Goal: Check status: Check status

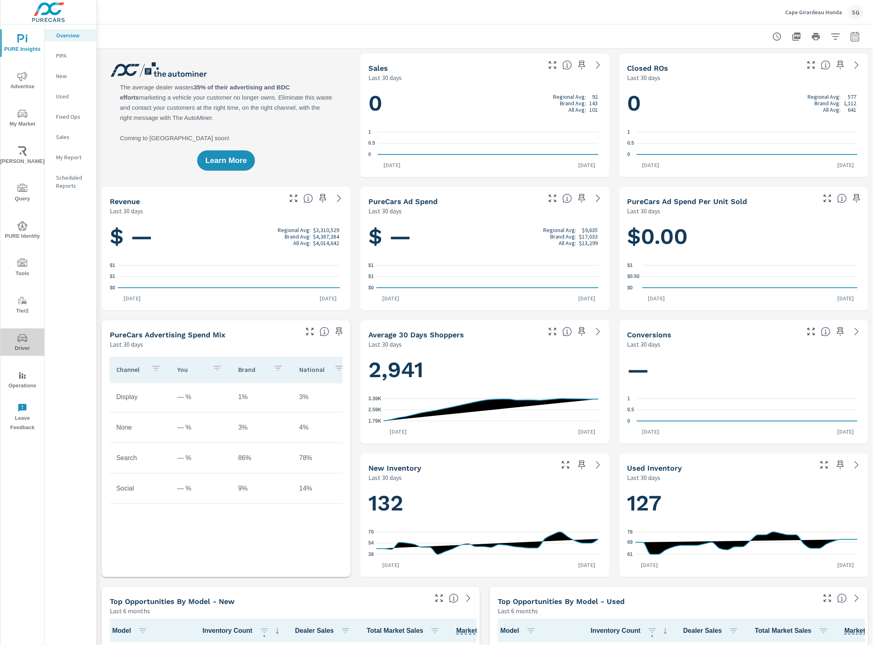
click at [11, 347] on span "Driver" at bounding box center [22, 344] width 39 height 20
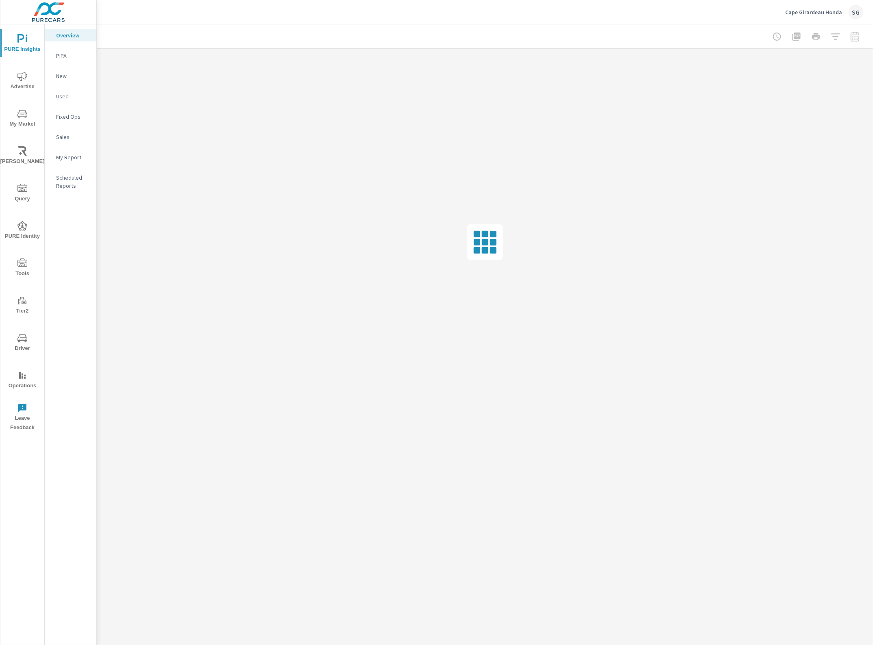
click at [855, 31] on div at bounding box center [816, 36] width 94 height 16
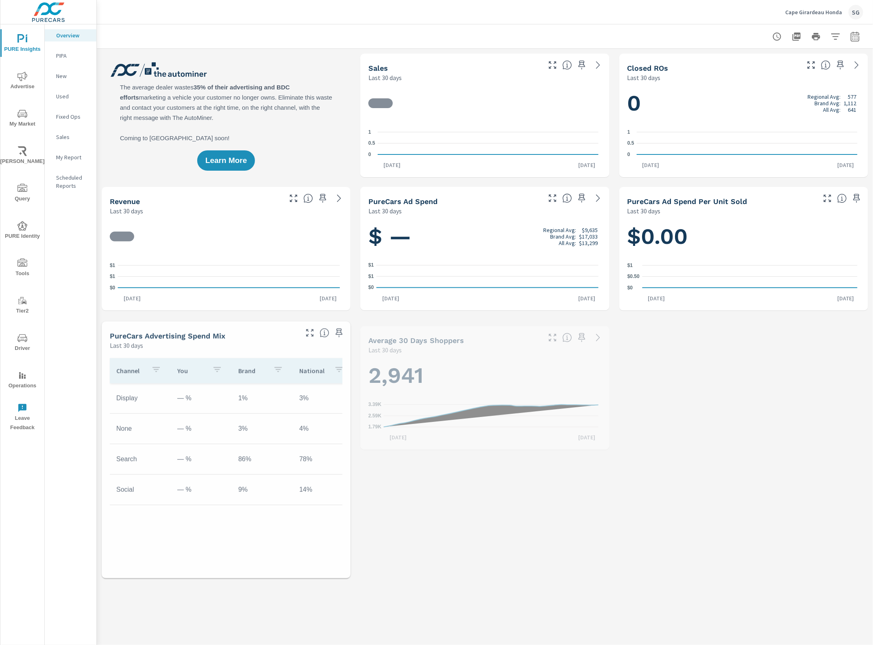
click at [857, 41] on div at bounding box center [485, 36] width 776 height 24
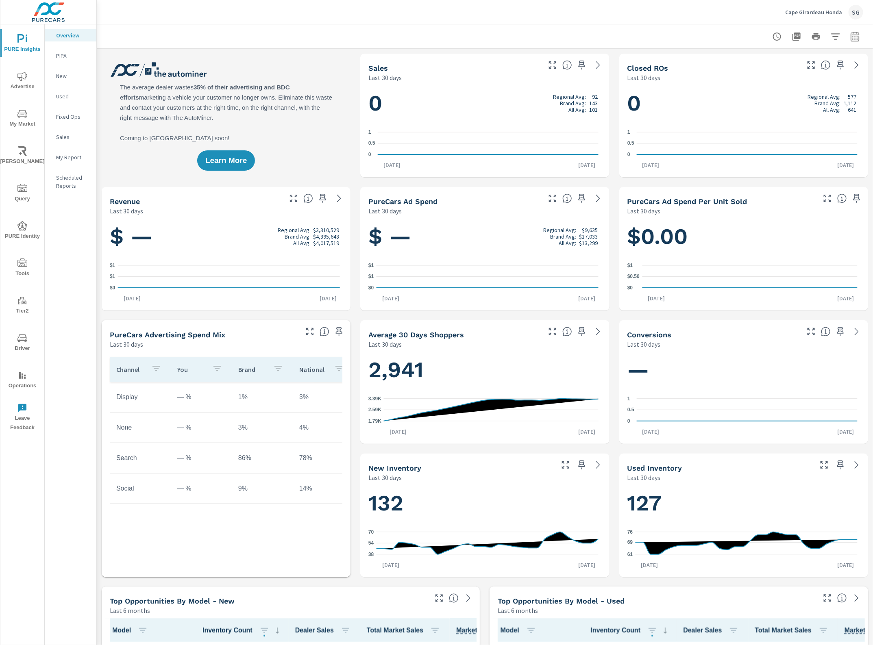
click at [851, 40] on icon "button" at bounding box center [855, 36] width 9 height 10
click at [800, 71] on select "Custom [DATE] Last week Last 7 days Last 14 days Last 30 days Last 45 days Last…" at bounding box center [782, 70] width 81 height 16
click at [742, 62] on select "Custom [DATE] Last week Last 7 days Last 14 days Last 30 days Last 45 days Last…" at bounding box center [782, 70] width 81 height 16
select select "Last 12 months"
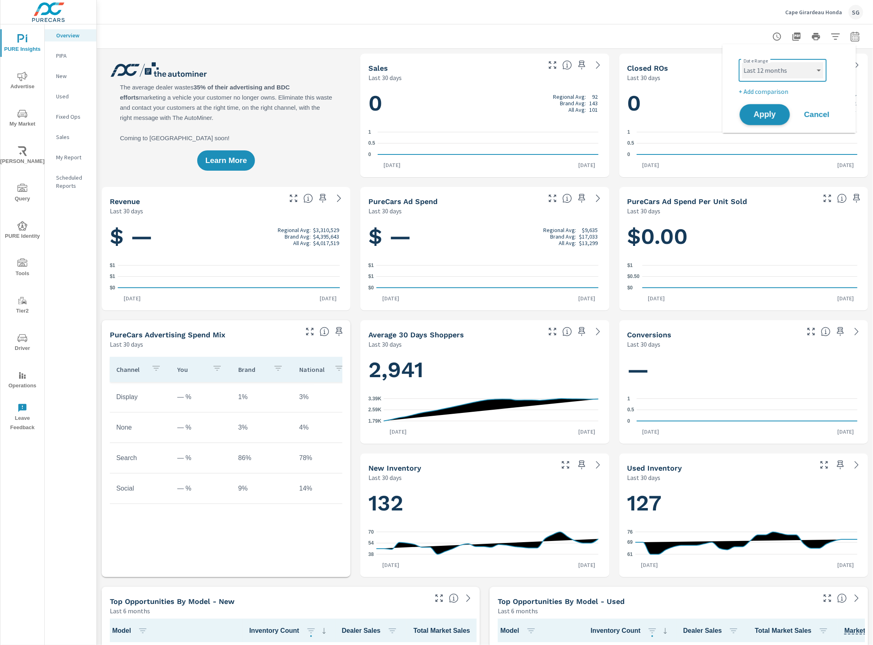
scroll to position [0, 0]
click at [772, 118] on span "Apply" at bounding box center [764, 115] width 33 height 8
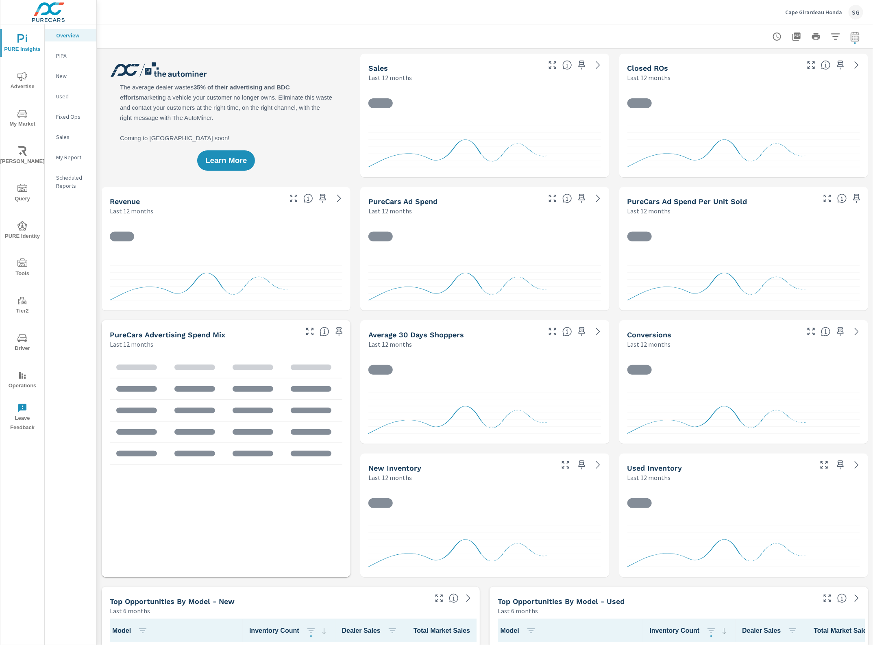
scroll to position [0, 0]
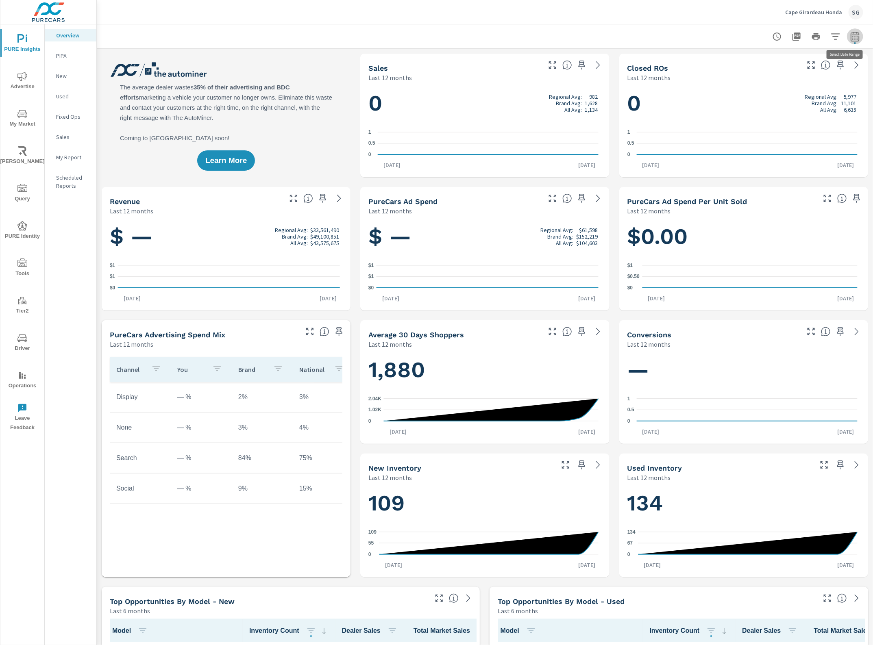
click at [851, 41] on icon "button" at bounding box center [855, 36] width 9 height 10
click at [819, 71] on select "Custom [DATE] Last week Last 7 days Last 14 days Last 30 days Last 45 days Last…" at bounding box center [782, 70] width 81 height 16
click at [742, 62] on select "Custom [DATE] Last week Last 7 days Last 14 days Last 30 days Last 45 days Last…" at bounding box center [782, 70] width 81 height 16
select select "Year to date"
click at [765, 117] on span "Apply" at bounding box center [764, 115] width 33 height 8
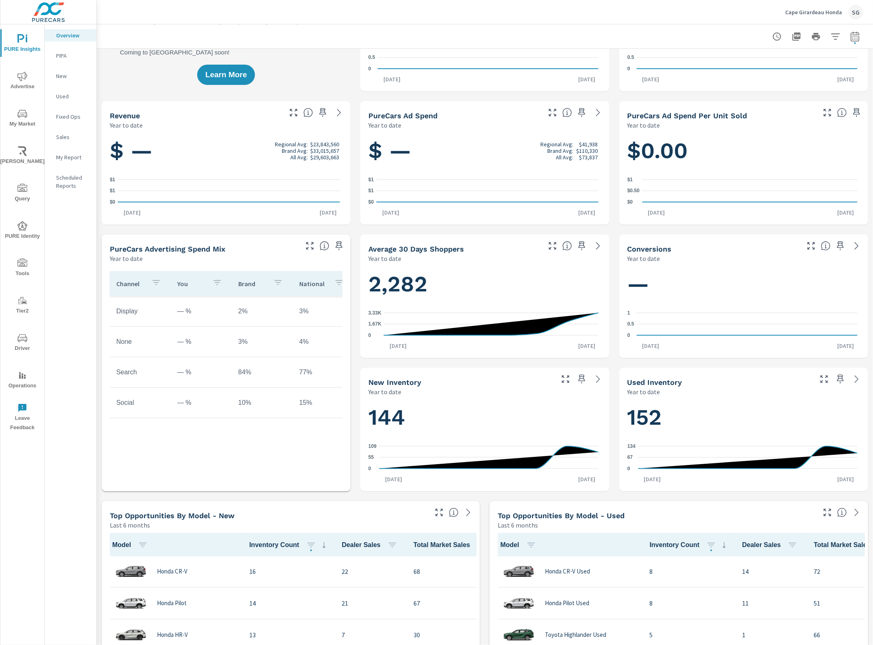
scroll to position [305, 0]
